Goal: Information Seeking & Learning: Learn about a topic

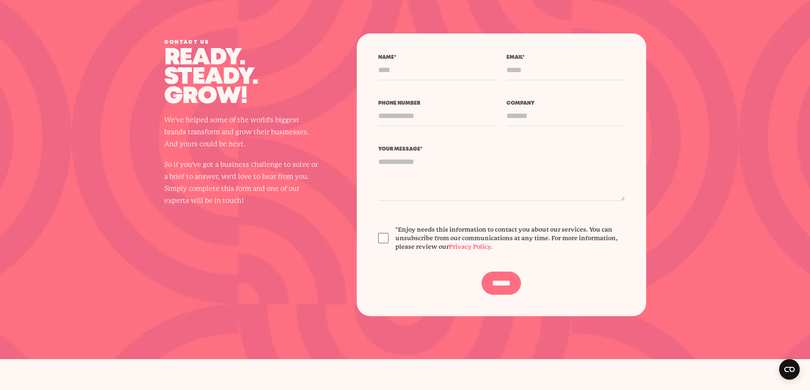
scroll to position [2914, 0]
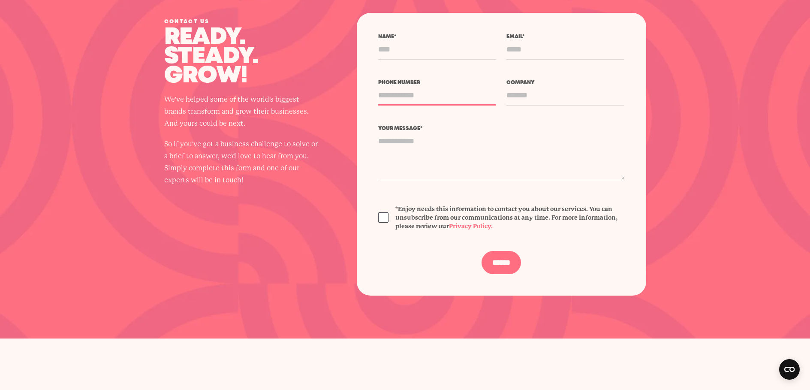
click at [419, 94] on input "Phone number" at bounding box center [437, 95] width 118 height 20
drag, startPoint x: 437, startPoint y: 93, endPoint x: 372, endPoint y: 95, distance: 64.3
click at [372, 95] on div "Name * Email * *" at bounding box center [501, 154] width 289 height 282
drag, startPoint x: 390, startPoint y: 94, endPoint x: 438, endPoint y: 96, distance: 48.0
click at [438, 96] on input "Phone number" at bounding box center [437, 95] width 118 height 20
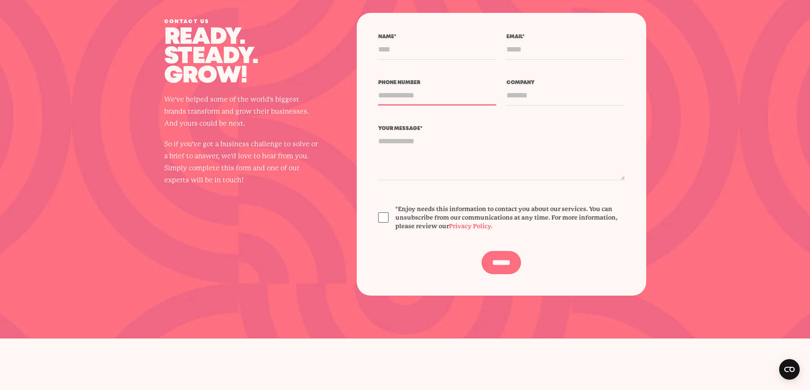
click at [423, 94] on input "Phone number" at bounding box center [437, 95] width 118 height 20
click at [514, 93] on input "Company" at bounding box center [565, 95] width 118 height 20
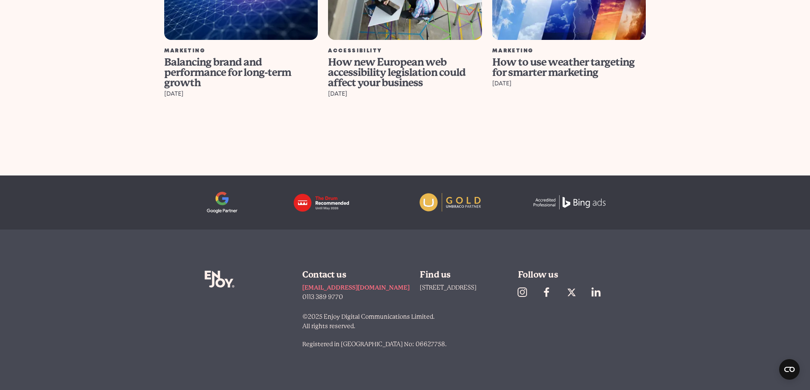
scroll to position [0, 0]
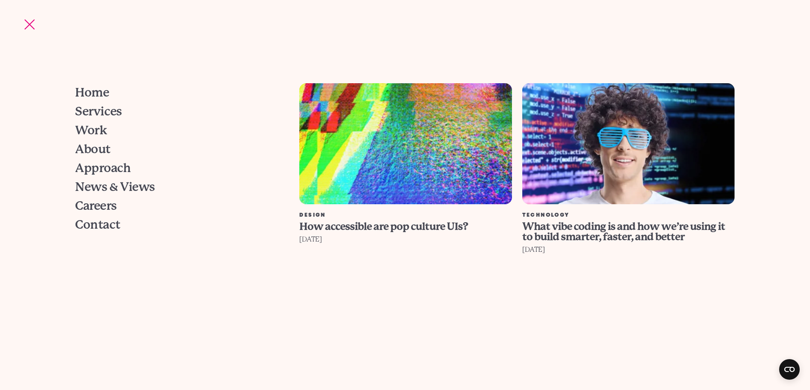
click at [462, 184] on img at bounding box center [405, 143] width 234 height 133
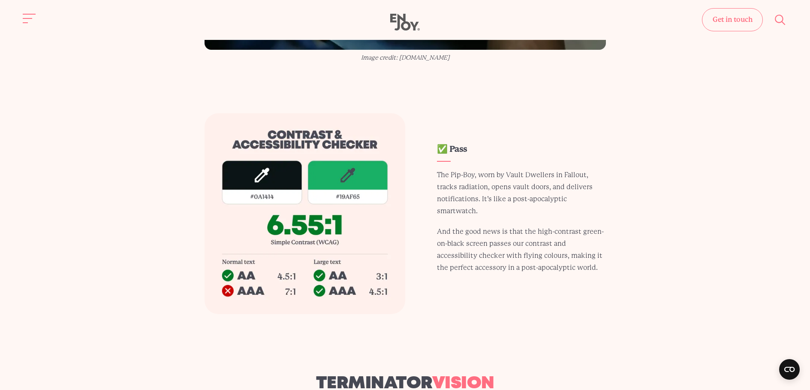
scroll to position [771, 0]
